Goal: Find specific page/section: Find specific page/section

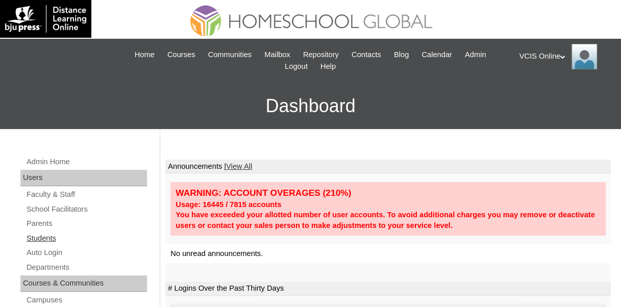
click at [44, 236] on link "Students" at bounding box center [86, 238] width 121 height 13
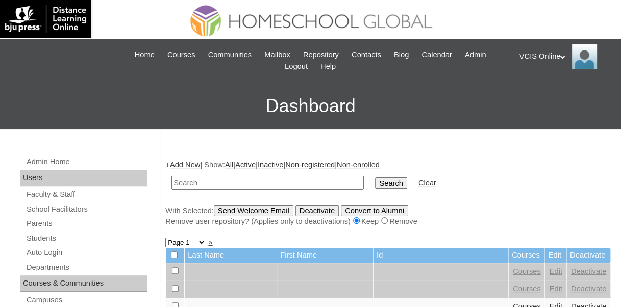
click at [200, 183] on input "text" at bounding box center [267, 183] width 192 height 14
type input "[PERSON_NAME] [PERSON_NAME]"
click at [375, 178] on input "Search" at bounding box center [391, 183] width 32 height 11
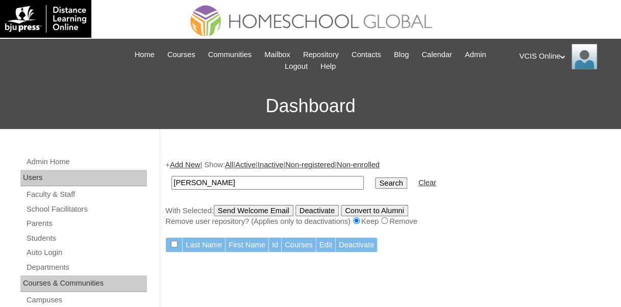
drag, startPoint x: 282, startPoint y: 181, endPoint x: 188, endPoint y: 185, distance: 94.5
click at [188, 185] on input "[PERSON_NAME] [PERSON_NAME]" at bounding box center [267, 183] width 192 height 14
type input "Eian"
click at [375, 178] on input "Search" at bounding box center [391, 183] width 32 height 11
